Goal: Information Seeking & Learning: Learn about a topic

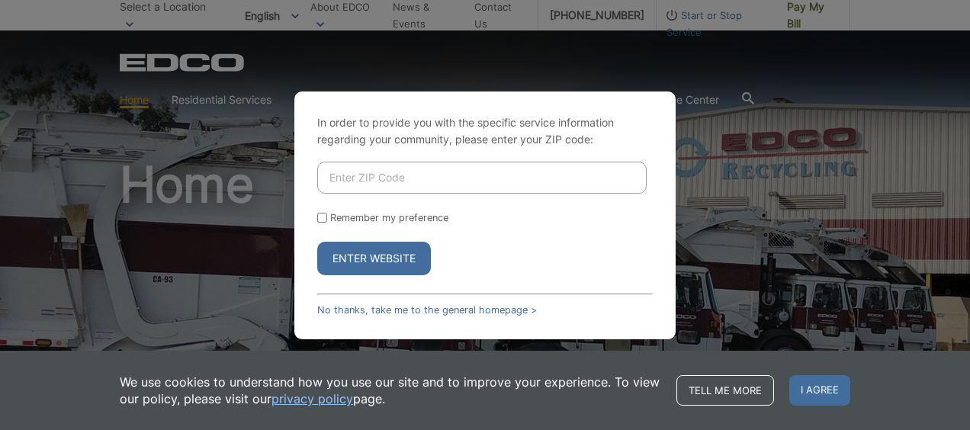
click at [398, 178] on input "Enter ZIP Code" at bounding box center [482, 178] width 330 height 32
type input "90275"
click at [369, 264] on button "Enter Website" at bounding box center [374, 259] width 114 height 34
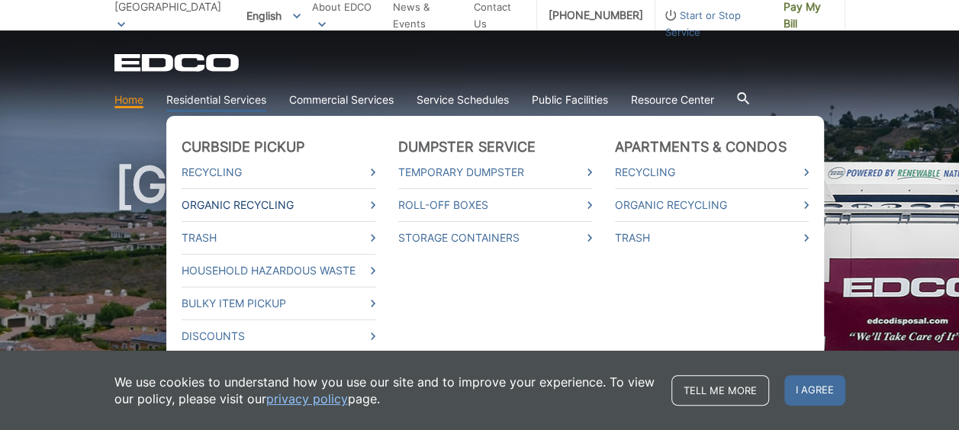
click at [256, 203] on link "Organic Recycling" at bounding box center [279, 205] width 194 height 17
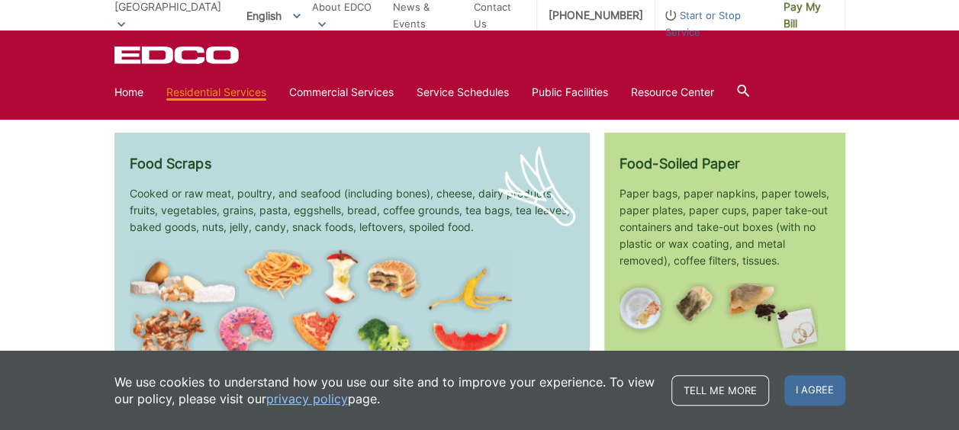
scroll to position [763, 0]
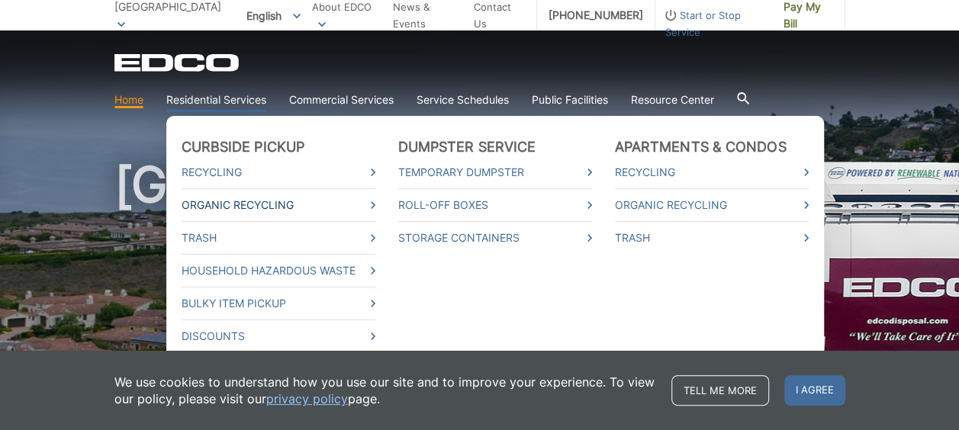
scroll to position [76, 0]
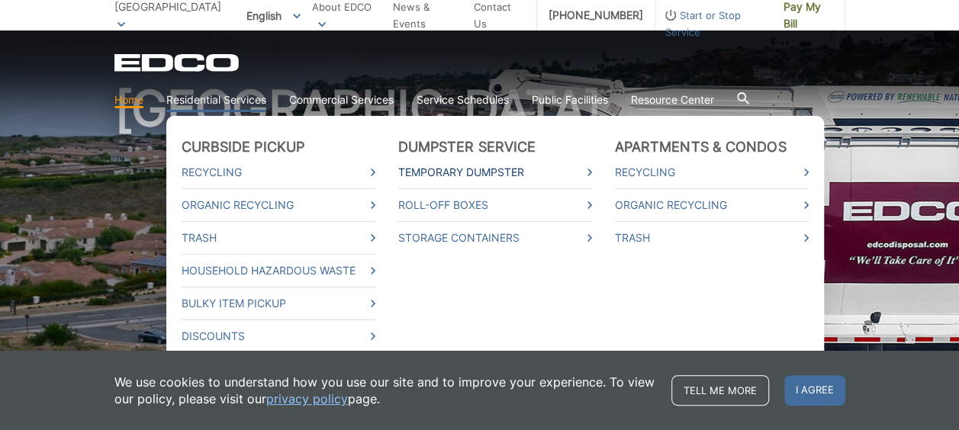
click at [455, 177] on link "Temporary Dumpster" at bounding box center [495, 172] width 194 height 17
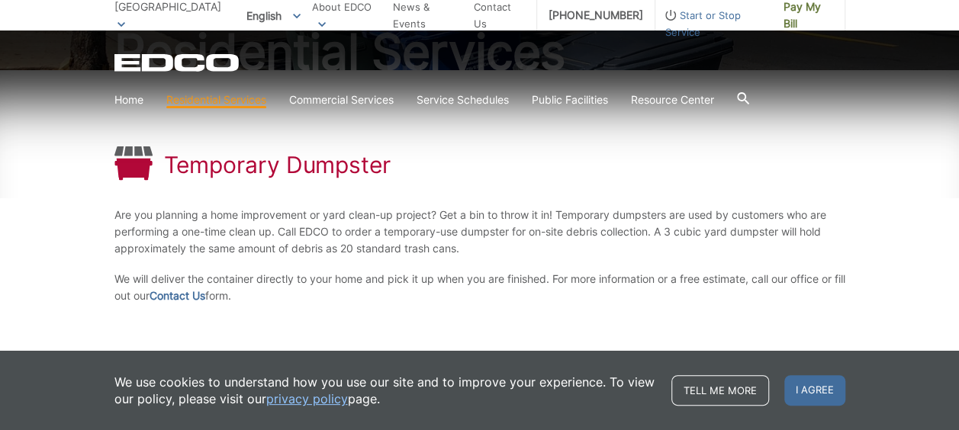
scroll to position [229, 0]
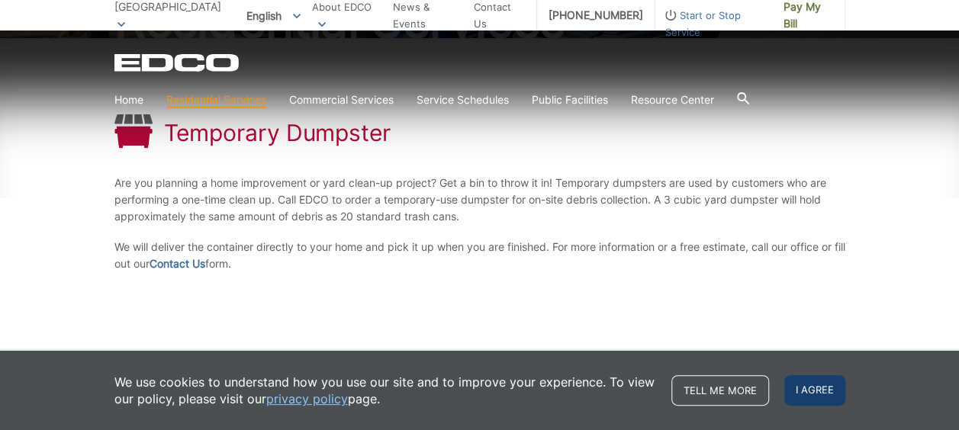
click at [809, 394] on span "I agree" at bounding box center [814, 390] width 61 height 31
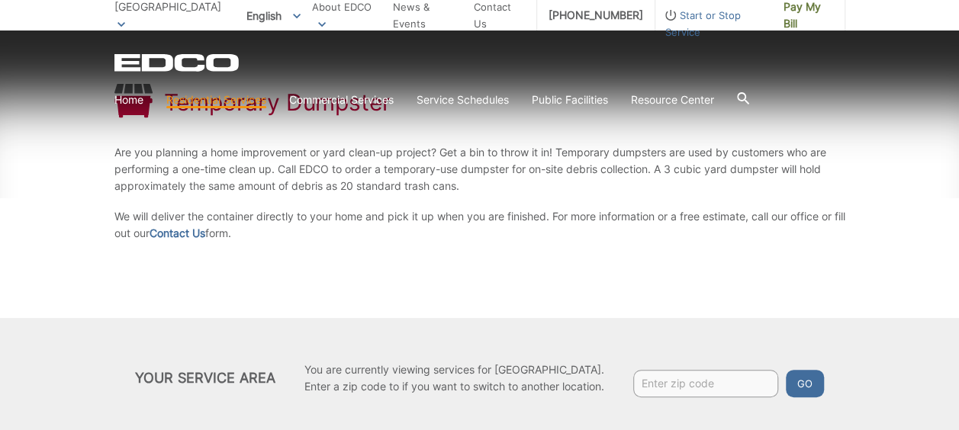
scroll to position [270, 0]
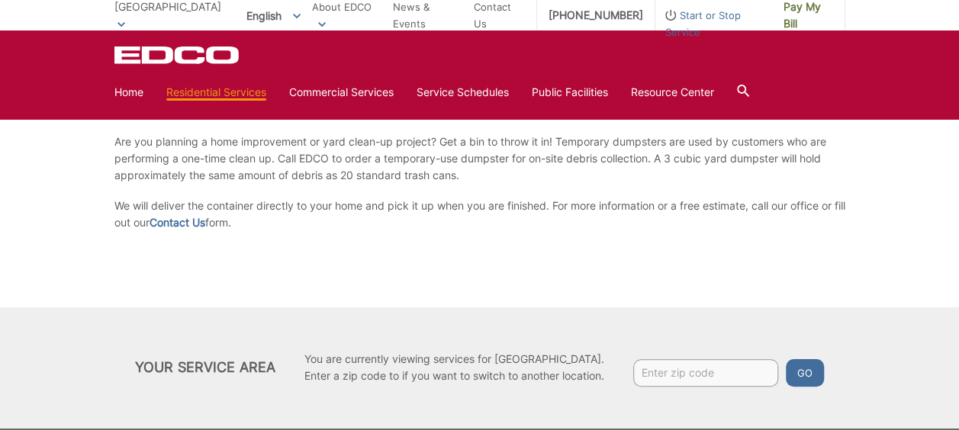
click at [675, 375] on input "Enter zip code" at bounding box center [705, 372] width 145 height 27
type input "90275"
click at [817, 370] on button "Go" at bounding box center [805, 372] width 38 height 27
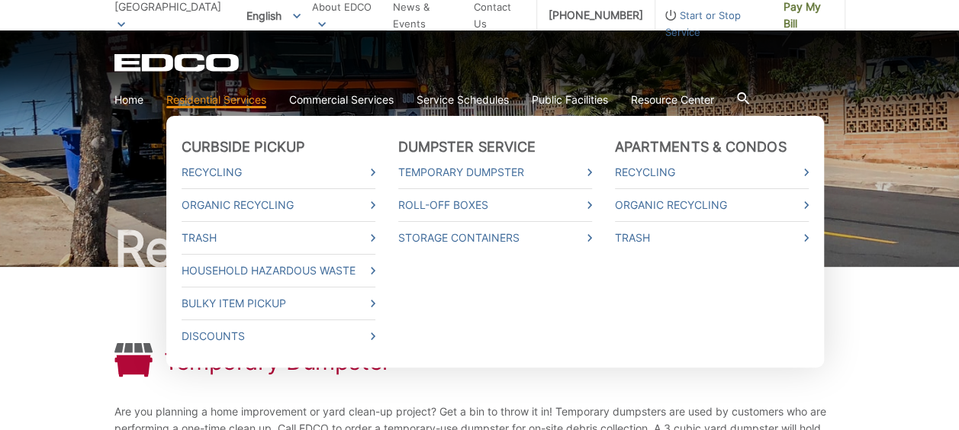
scroll to position [76, 0]
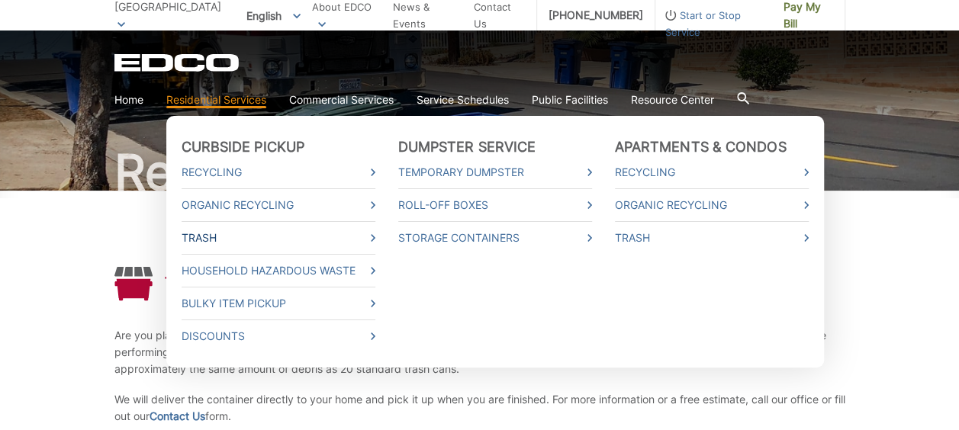
click at [214, 240] on link "Trash" at bounding box center [279, 238] width 194 height 17
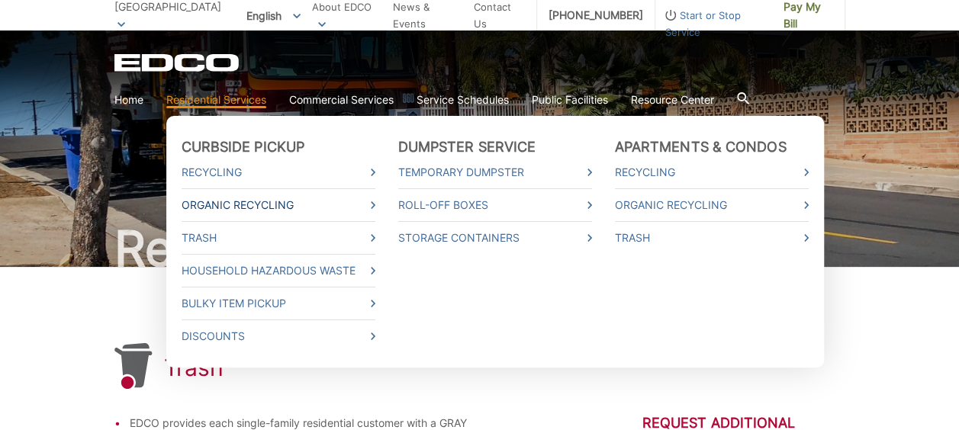
click at [236, 207] on link "Organic Recycling" at bounding box center [279, 205] width 194 height 17
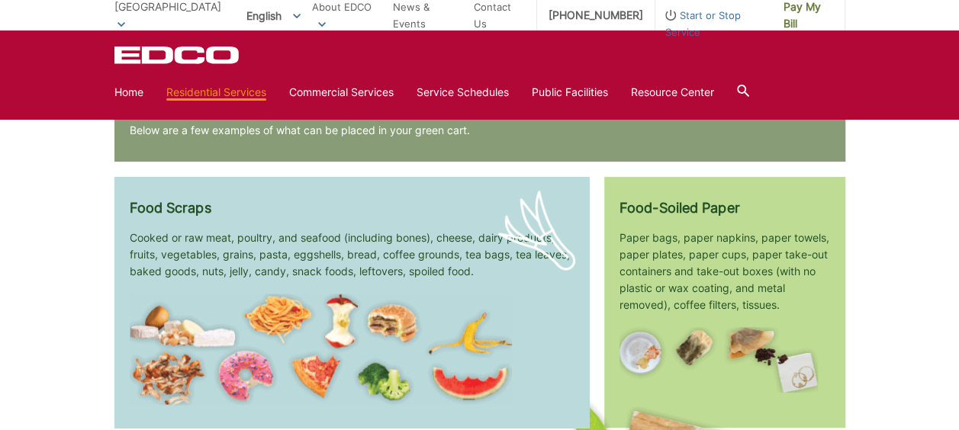
scroll to position [1098, 0]
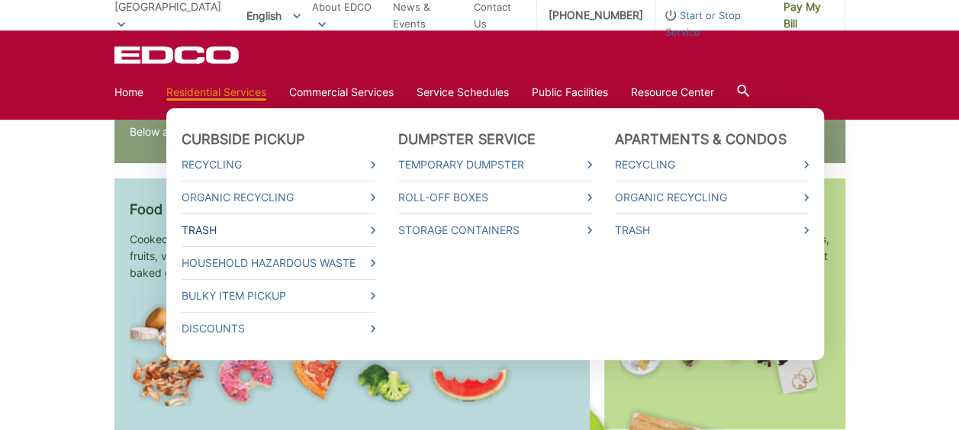
click at [203, 224] on link "Trash" at bounding box center [279, 230] width 194 height 17
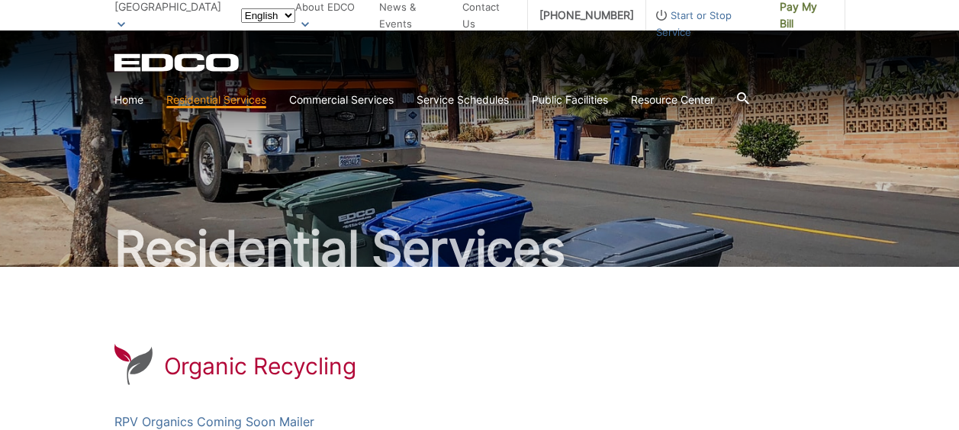
scroll to position [1096, 0]
